Goal: Task Accomplishment & Management: Manage account settings

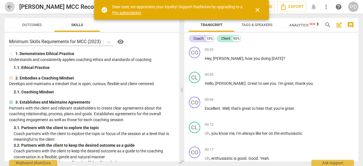
click at [10, 6] on span "arrow_back" at bounding box center [9, 6] width 7 height 7
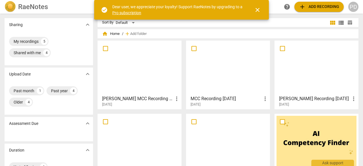
click at [258, 10] on span "close" at bounding box center [257, 10] width 7 height 7
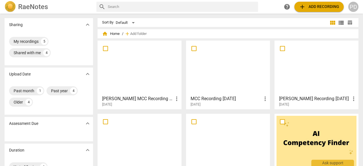
click at [355, 7] on div "PD" at bounding box center [353, 7] width 10 height 10
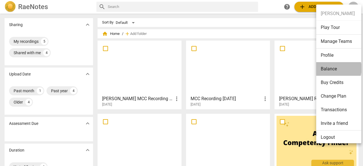
click at [328, 68] on li "Balance" at bounding box center [339, 69] width 47 height 14
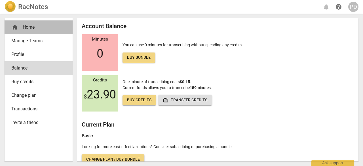
click at [27, 26] on div "home Home" at bounding box center [36, 27] width 50 height 7
